Goal: Communication & Community: Answer question/provide support

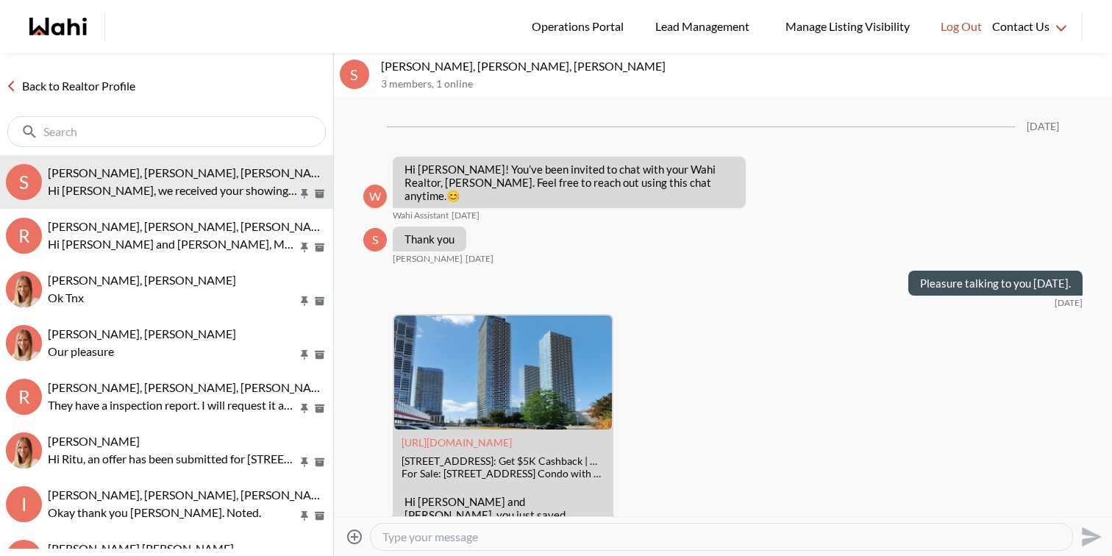
scroll to position [2629, 0]
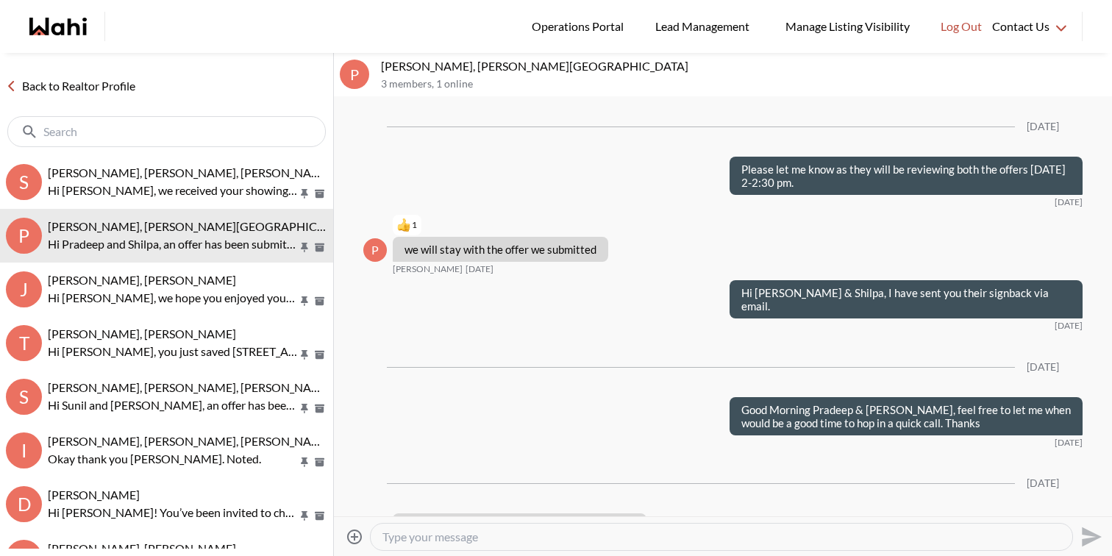
scroll to position [2231, 0]
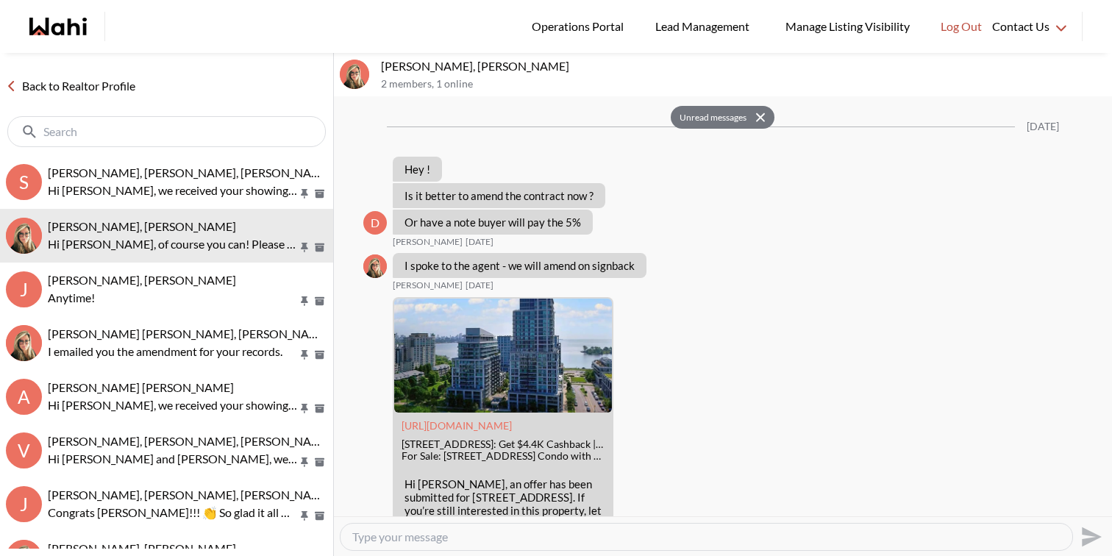
scroll to position [2660, 0]
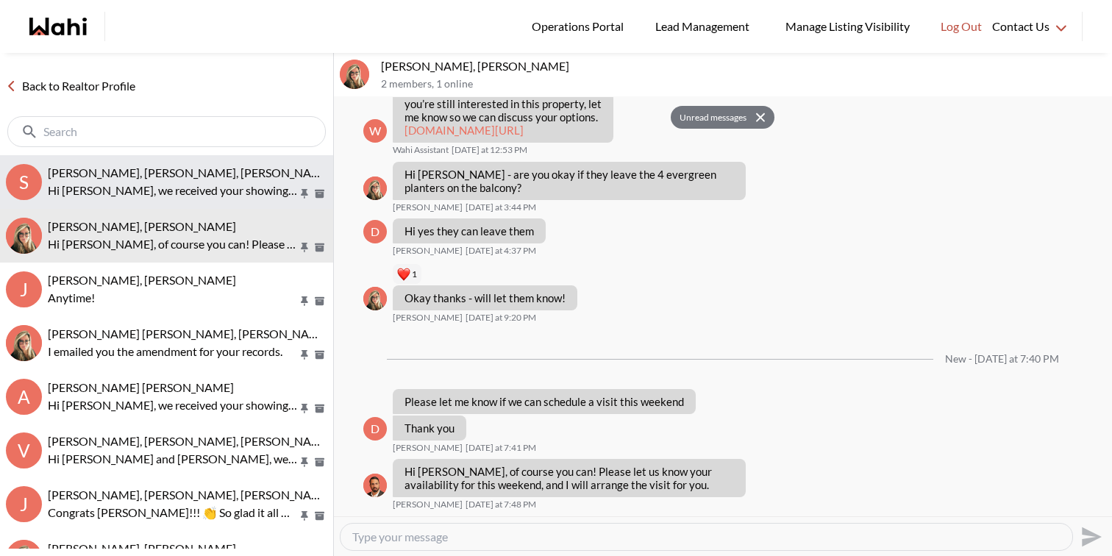
click at [238, 175] on span "[PERSON_NAME], [PERSON_NAME], [PERSON_NAME]" at bounding box center [190, 172] width 285 height 14
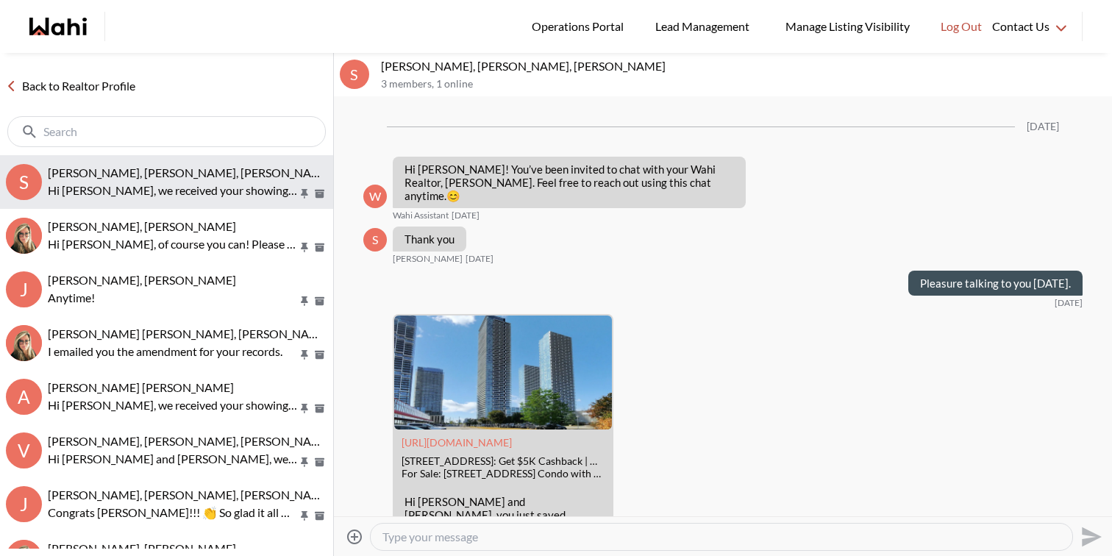
scroll to position [2593, 0]
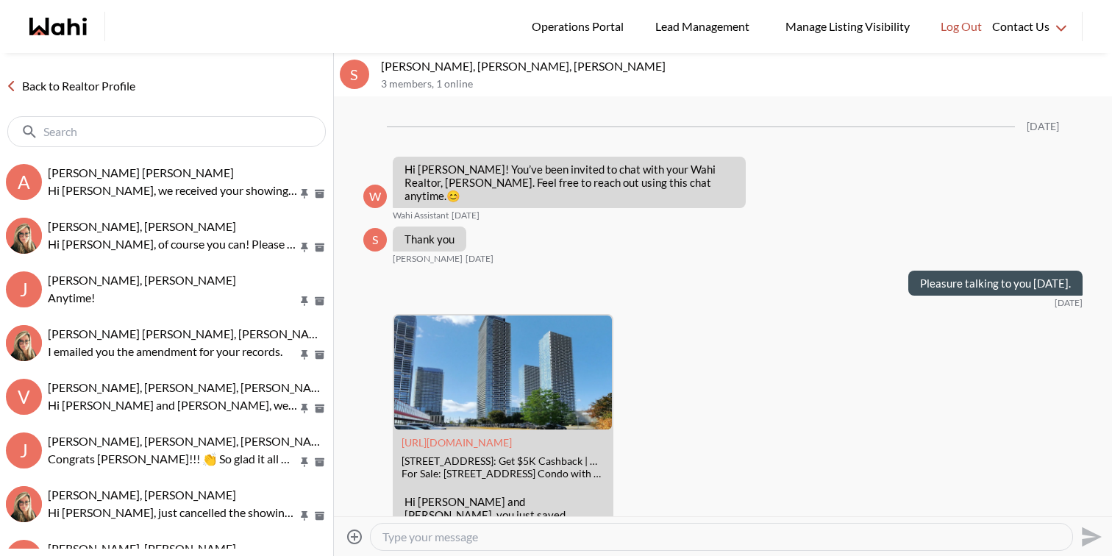
scroll to position [2593, 0]
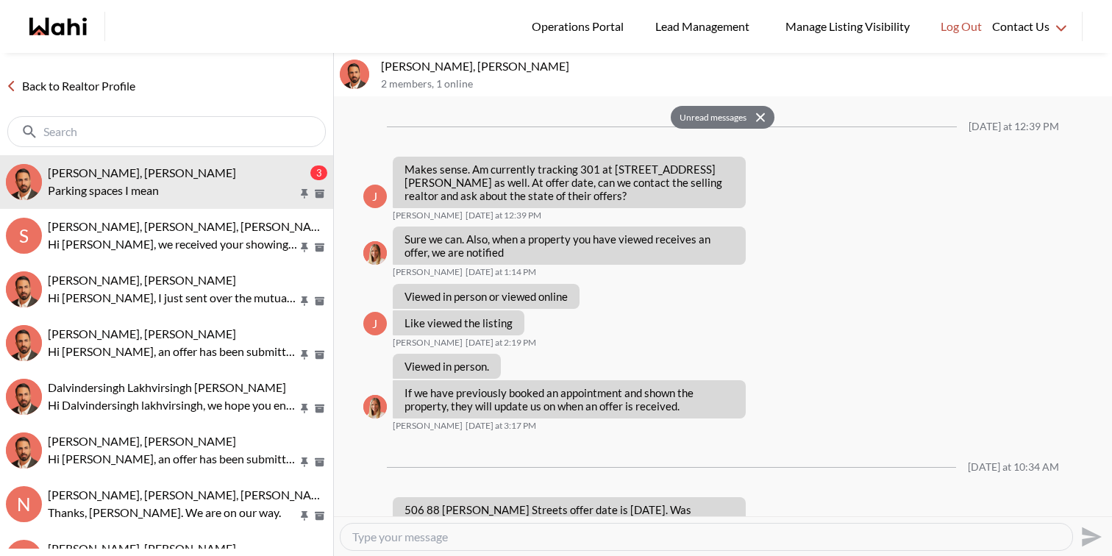
scroll to position [1228, 0]
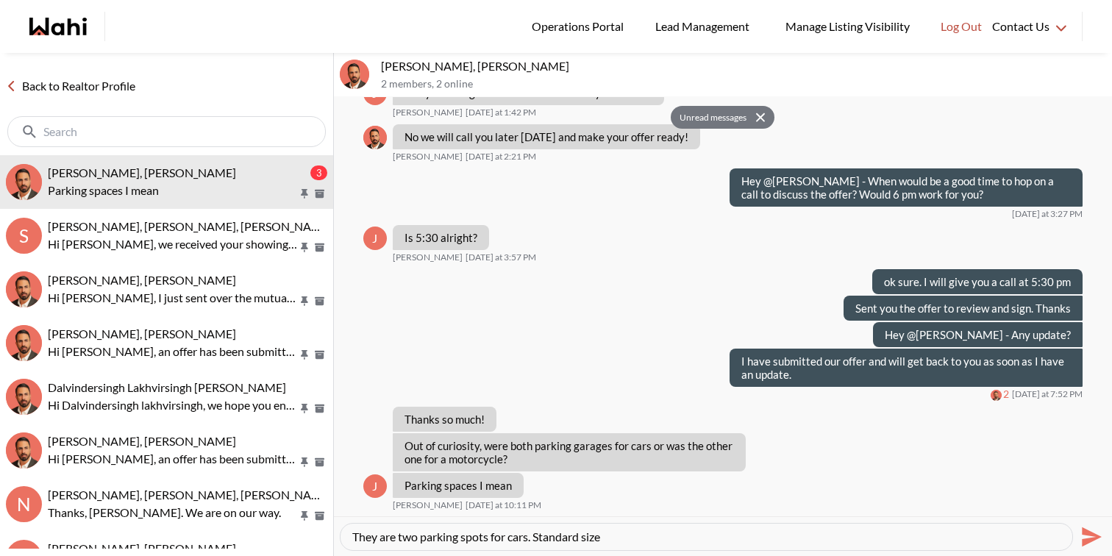
type textarea "They are two parking spots for cars. Standard size"
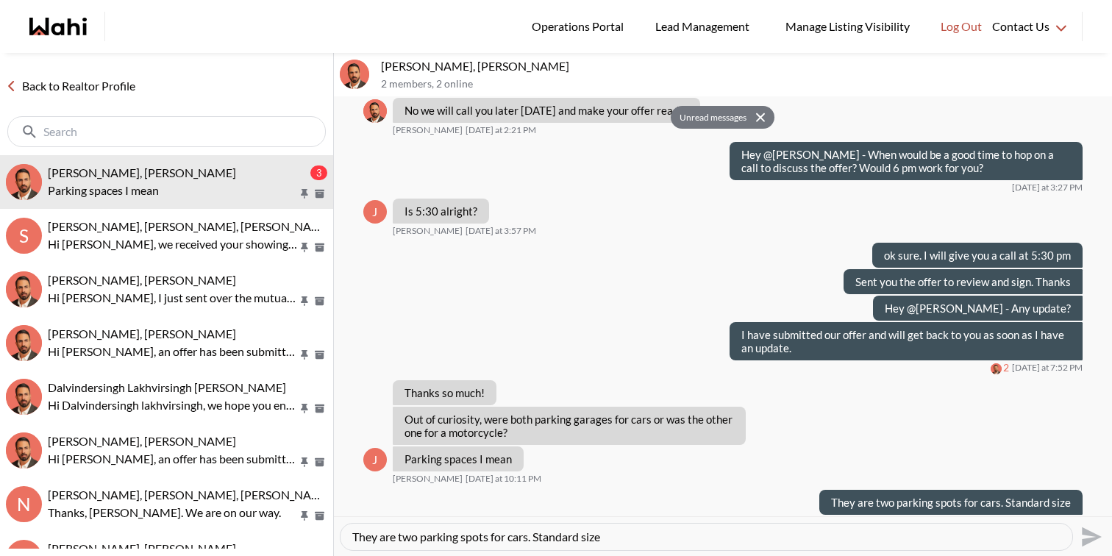
scroll to position [1272, 0]
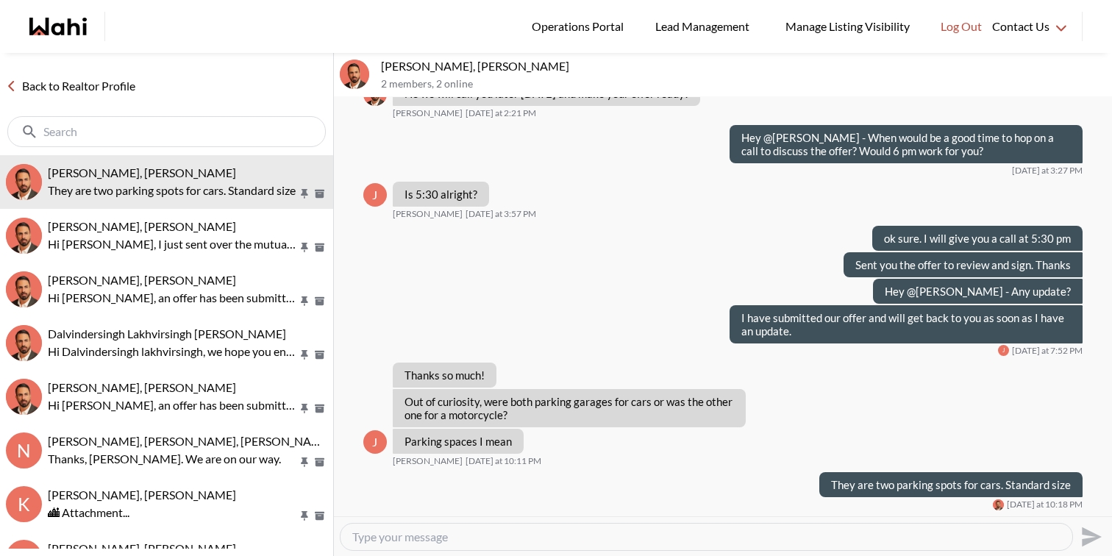
scroll to position [1047, 0]
